Goal: Check status: Check status

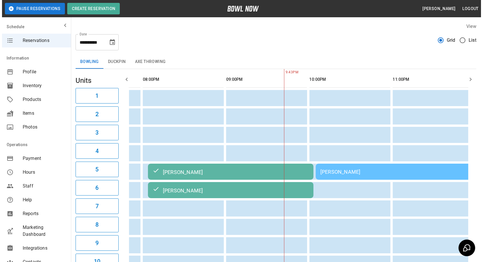
scroll to position [0, 728]
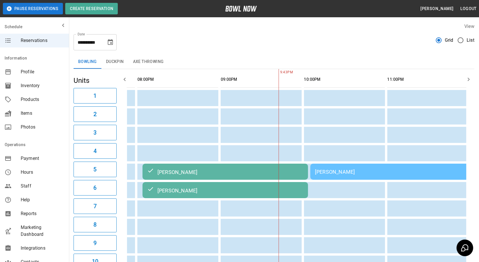
click at [345, 170] on div "[PERSON_NAME]" at bounding box center [393, 172] width 156 height 6
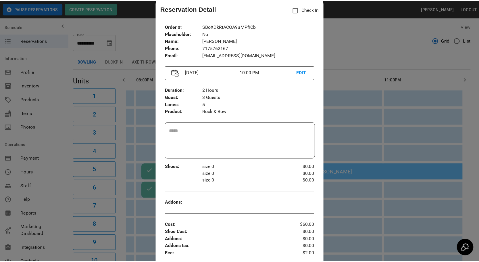
scroll to position [17, 0]
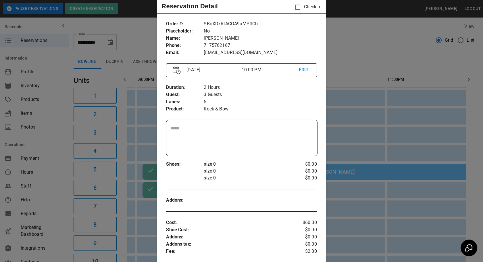
click at [366, 224] on div at bounding box center [241, 131] width 483 height 262
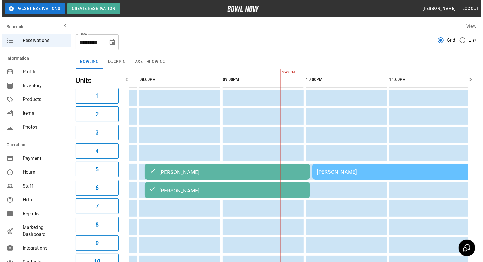
scroll to position [0, 739]
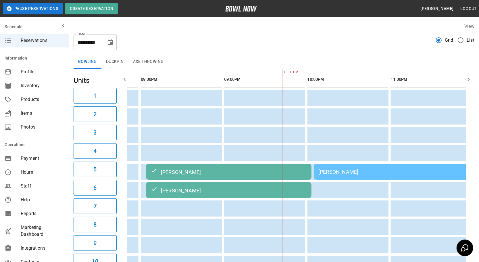
click at [319, 172] on div "[PERSON_NAME]" at bounding box center [397, 172] width 156 height 6
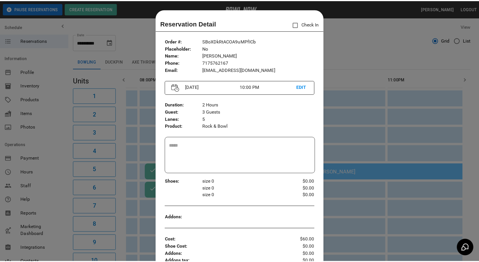
scroll to position [9, 0]
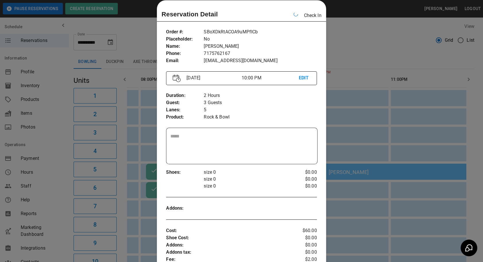
click at [345, 202] on div at bounding box center [241, 131] width 483 height 262
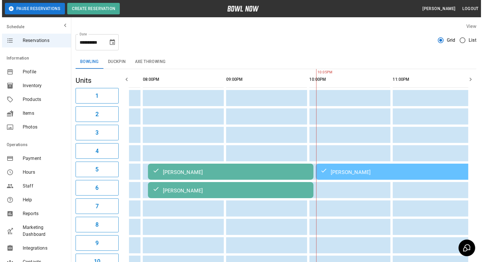
scroll to position [0, 728]
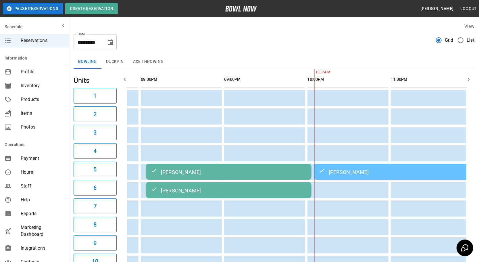
click at [355, 171] on div "[PERSON_NAME]" at bounding box center [397, 171] width 156 height 7
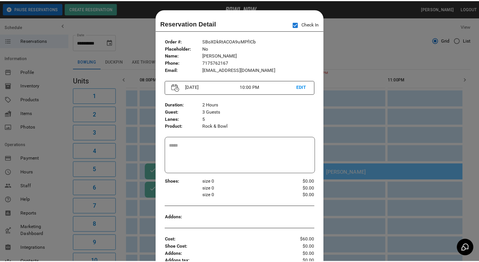
scroll to position [9, 0]
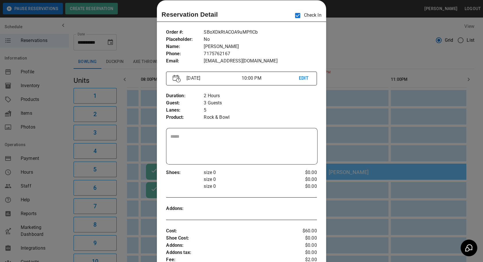
click at [381, 127] on div at bounding box center [241, 131] width 483 height 262
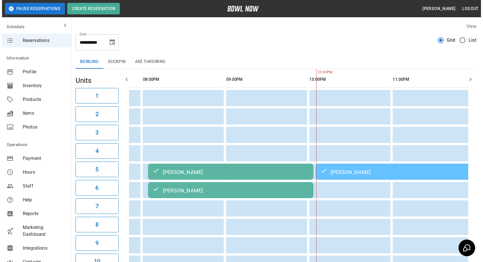
scroll to position [0, 724]
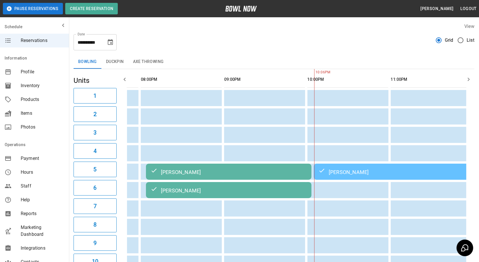
click at [193, 170] on div "[PERSON_NAME]" at bounding box center [229, 171] width 156 height 7
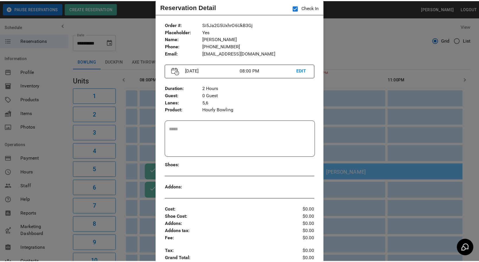
scroll to position [14, 0]
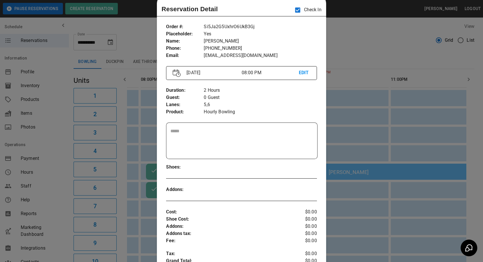
click at [366, 121] on div at bounding box center [241, 131] width 483 height 262
